Goal: Check status: Check status

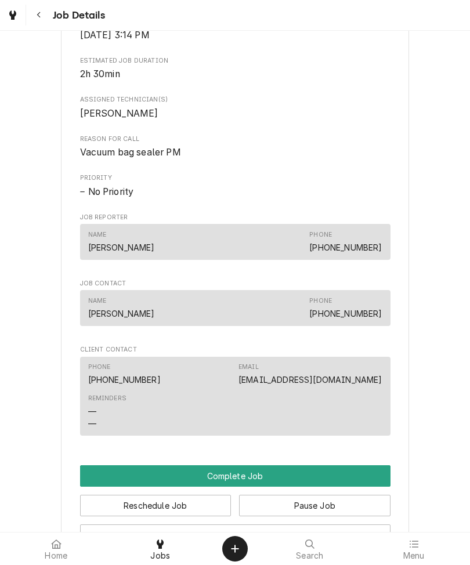
scroll to position [465, 0]
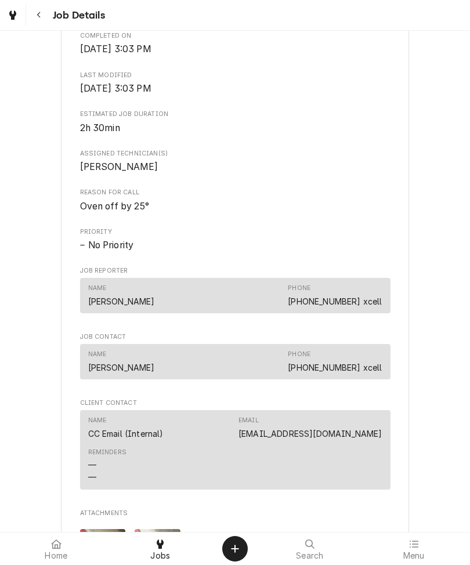
scroll to position [421, 0]
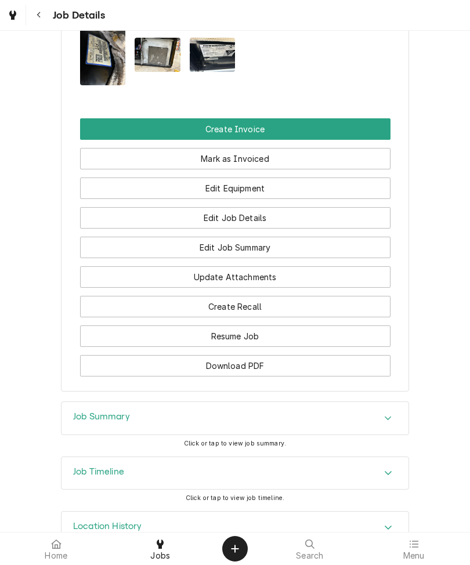
scroll to position [1015, 0]
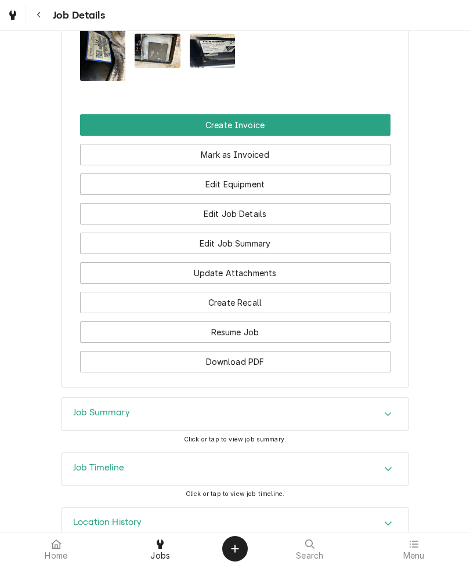
click at [220, 430] on div "Job Summary" at bounding box center [234, 414] width 347 height 32
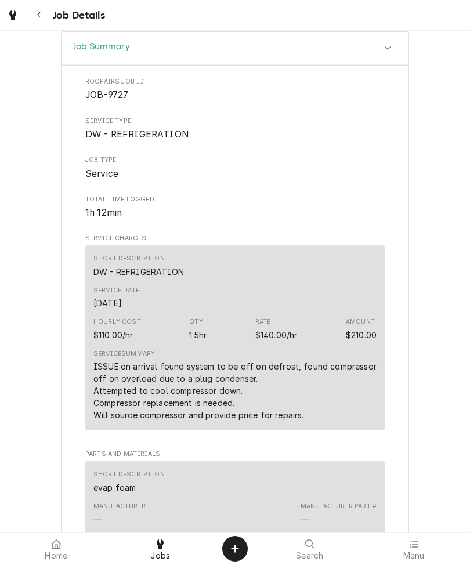
scroll to position [1386, 0]
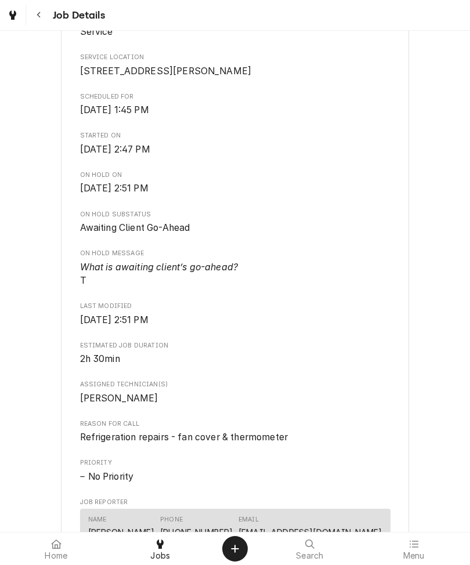
scroll to position [184, 0]
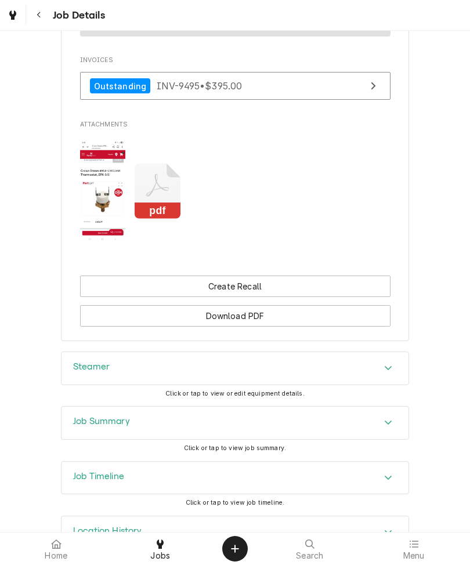
scroll to position [925, 0]
click at [227, 445] on span "Click or tap to view job summary." at bounding box center [235, 449] width 102 height 8
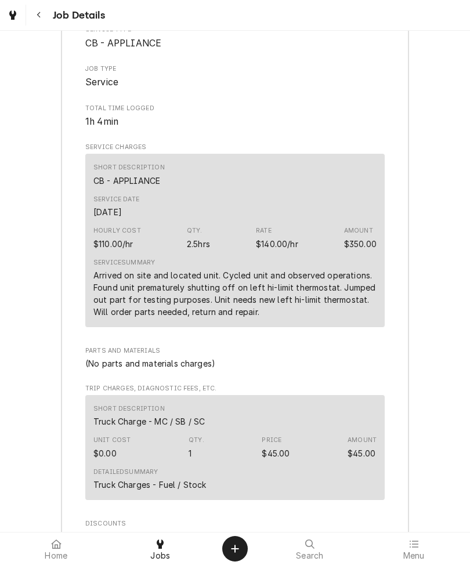
scroll to position [1395, 0]
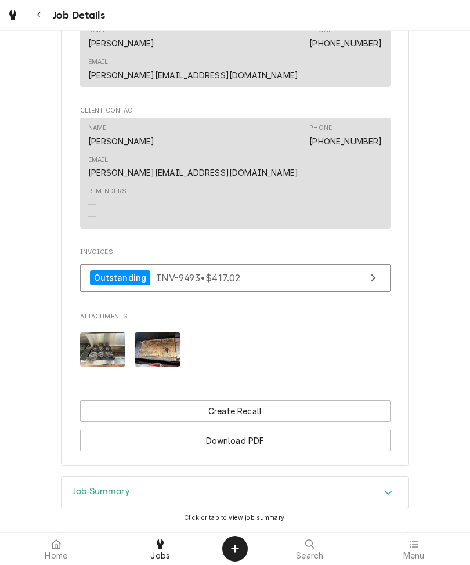
scroll to position [767, 0]
click at [227, 514] on span "Click or tap to view job summary." at bounding box center [235, 518] width 102 height 8
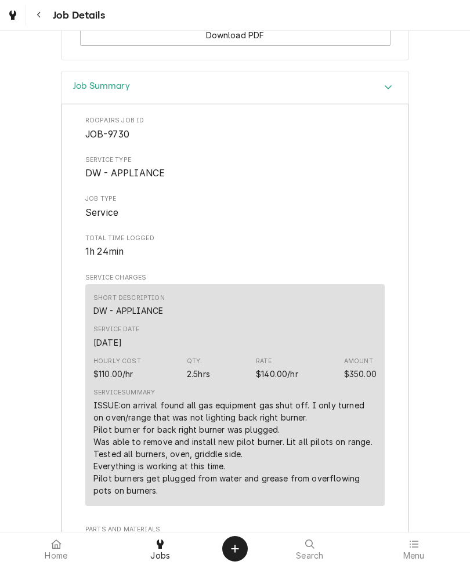
scroll to position [1169, 0]
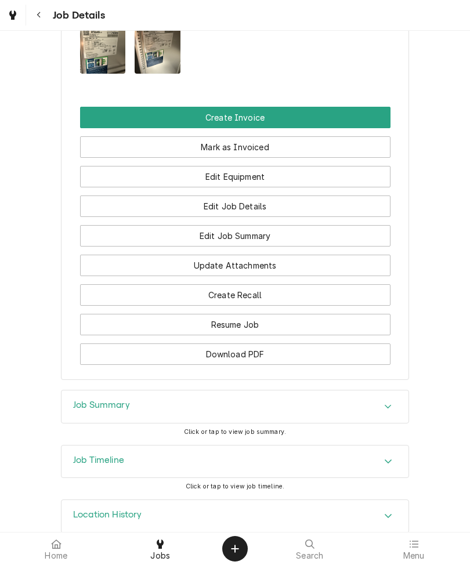
scroll to position [797, 0]
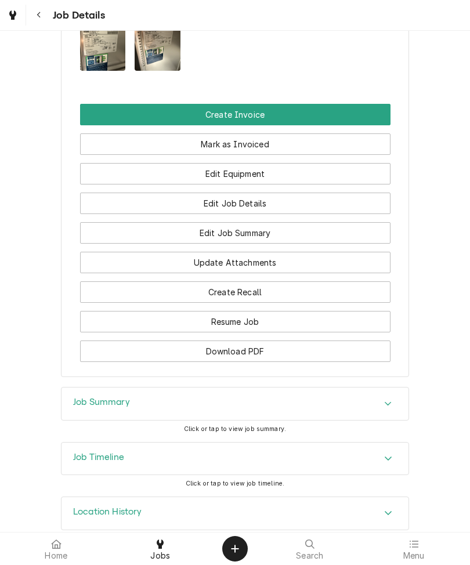
click at [224, 432] on span "Click or tap to view job summary." at bounding box center [235, 429] width 102 height 8
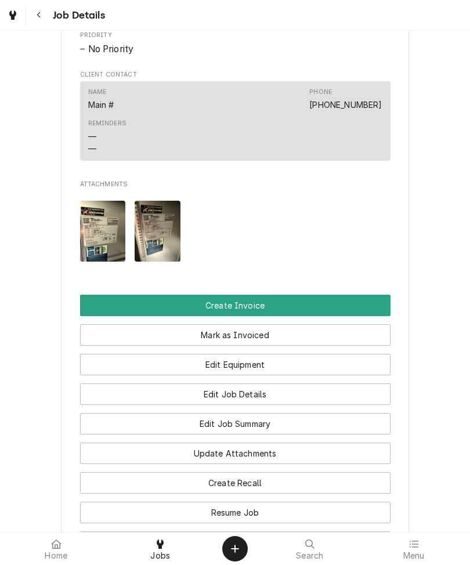
scroll to position [605, 0]
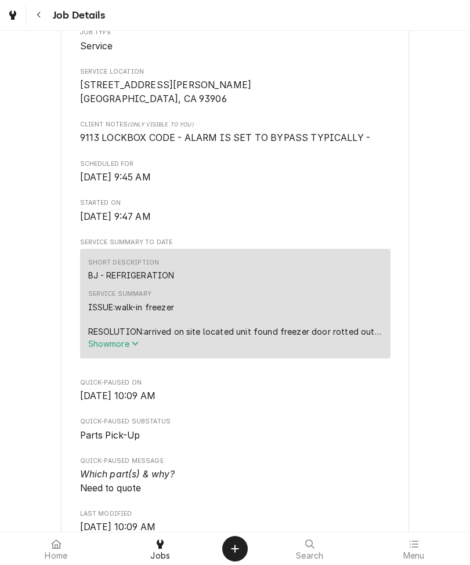
scroll to position [285, 0]
